Goal: Communication & Community: Answer question/provide support

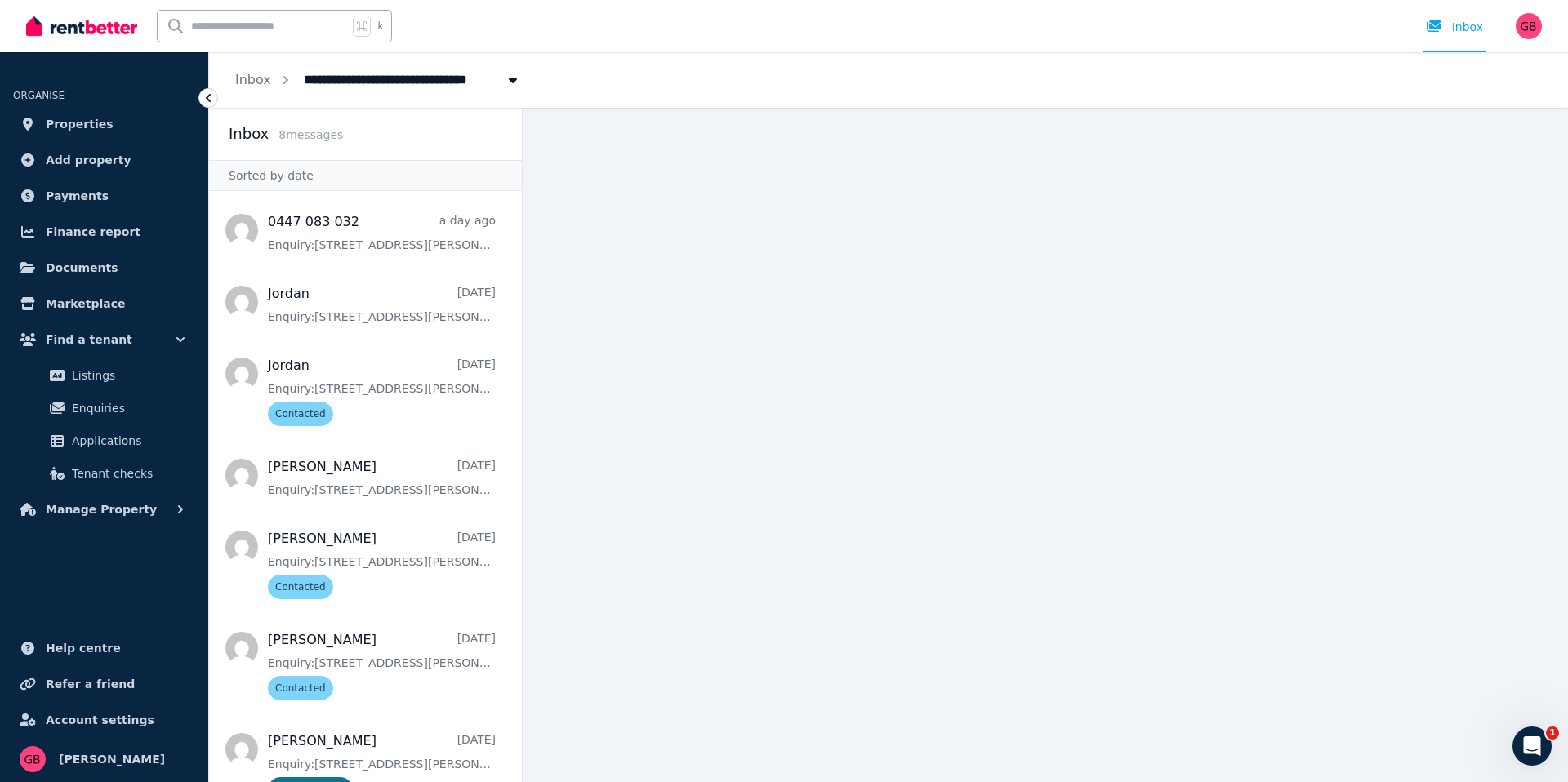
click at [204, 90] on icon at bounding box center [208, 98] width 16 height 16
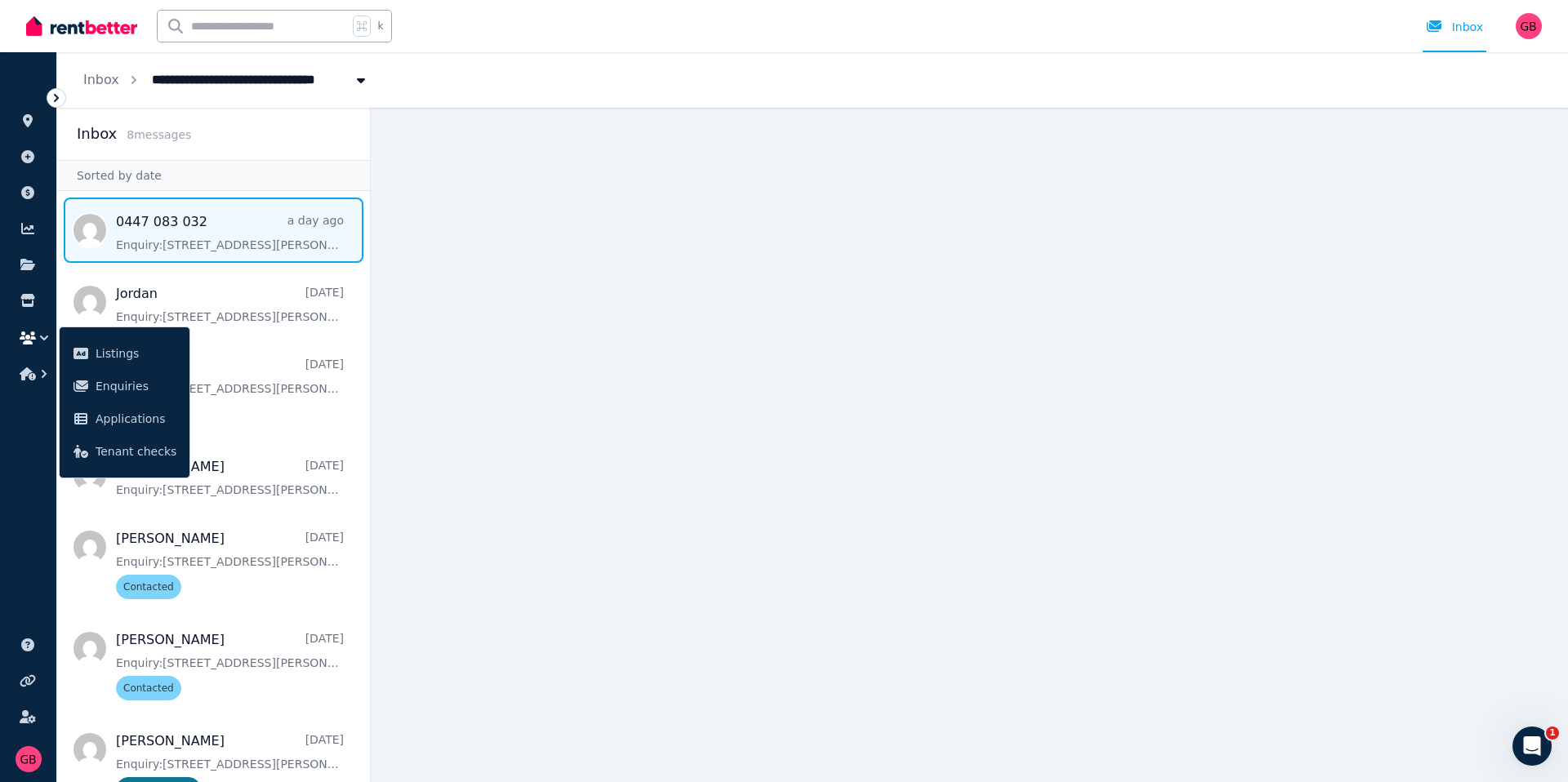
click at [199, 198] on span "Message list" at bounding box center [213, 230] width 313 height 65
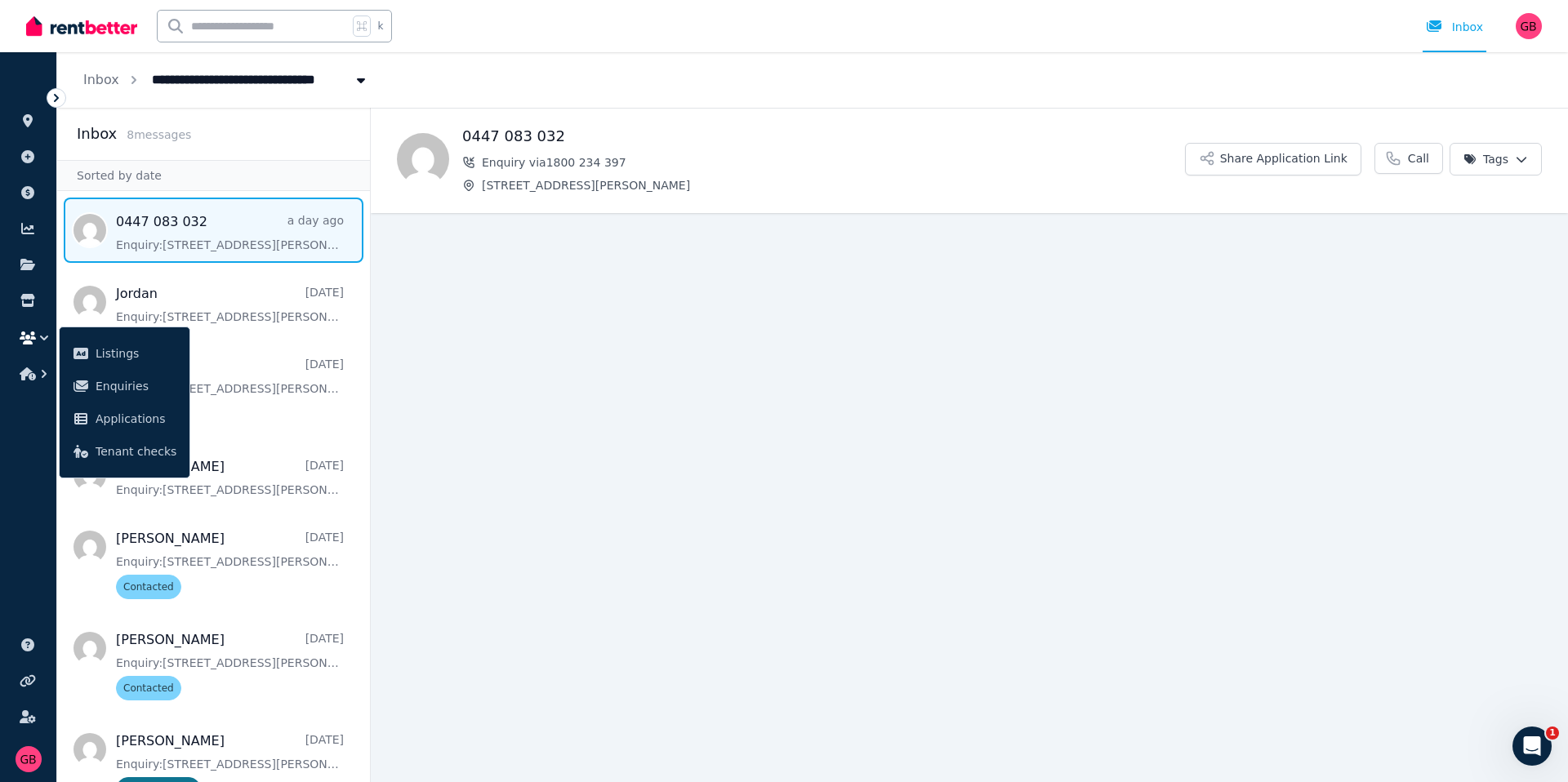
click at [808, 453] on main "Back 0447 083 032 Enquiry via 1800 234 [STREET_ADDRESS][PERSON_NAME] Applicatio…" at bounding box center [970, 445] width 1198 height 674
